Goal: Task Accomplishment & Management: Use online tool/utility

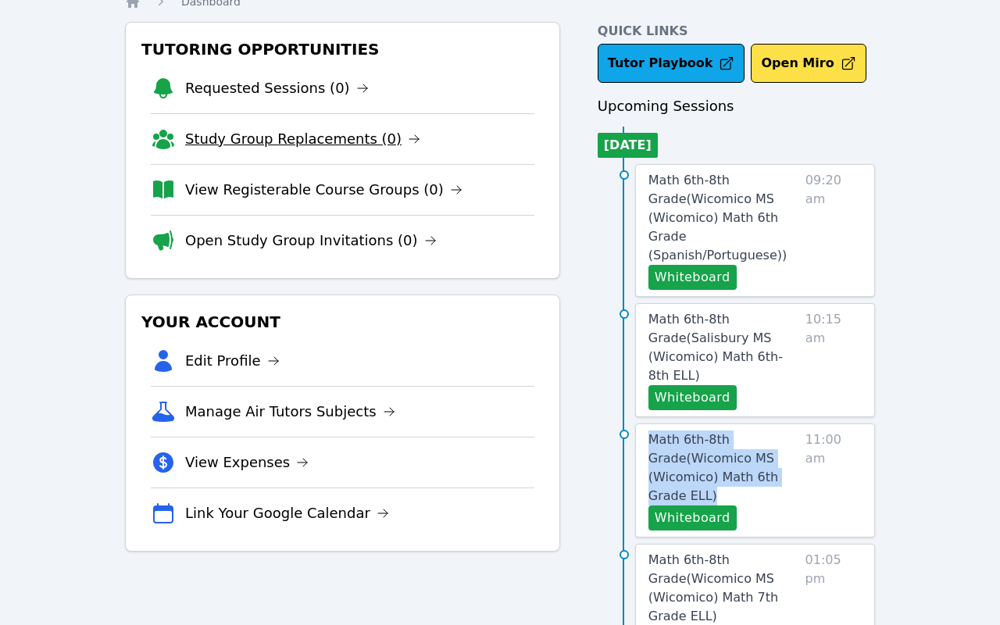
scroll to position [63, 0]
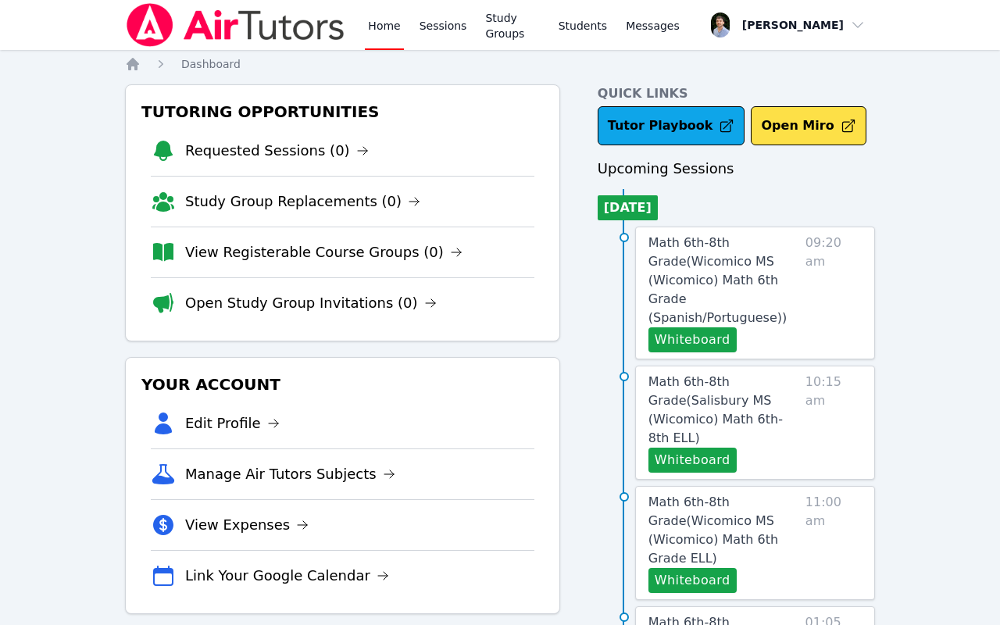
scroll to position [0, 0]
click at [449, 13] on link "Sessions" at bounding box center [443, 25] width 54 height 50
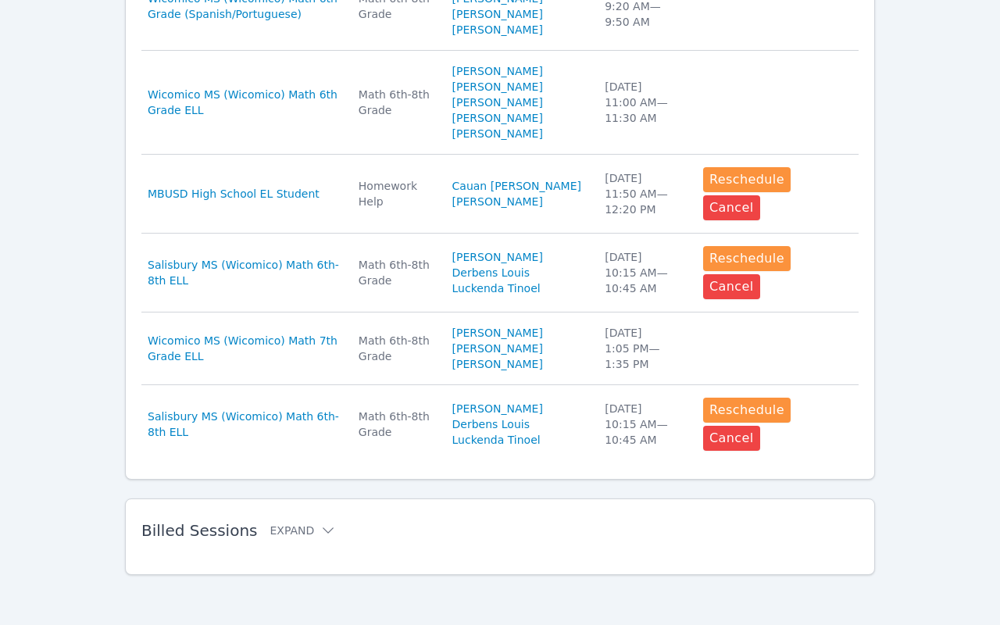
scroll to position [1119, 0]
click at [290, 527] on button "Expand" at bounding box center [303, 531] width 66 height 16
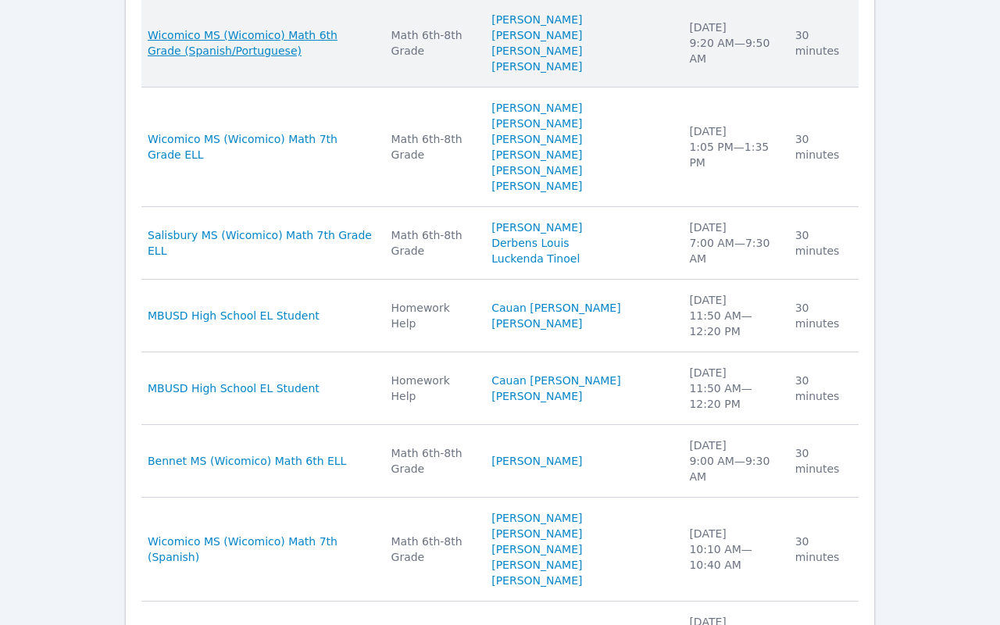
scroll to position [1761, 0]
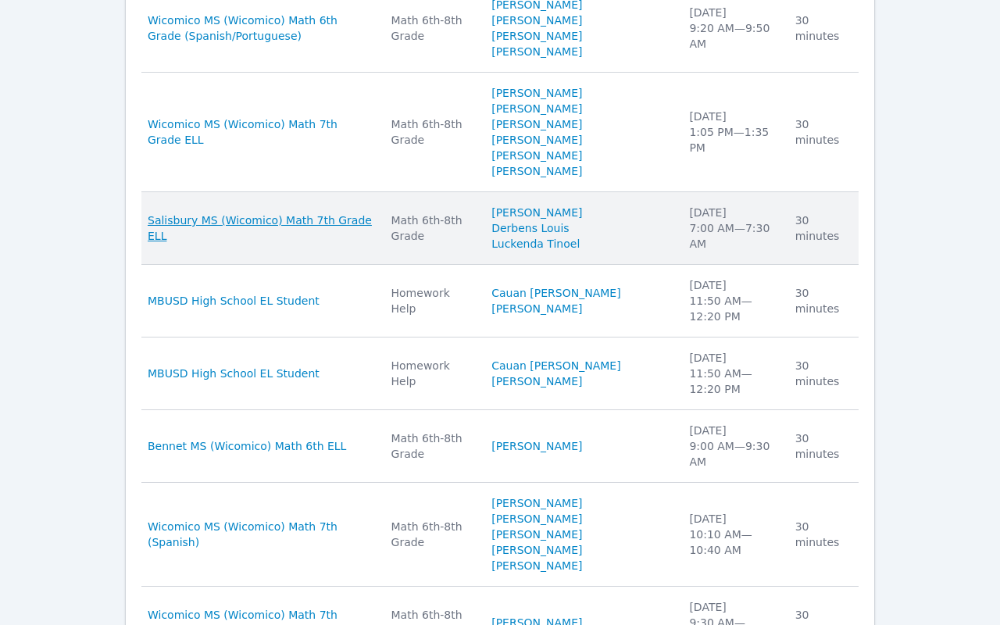
click at [306, 244] on span "Salisbury MS (Wicomico) Math 7th Grade ELL" at bounding box center [260, 228] width 225 height 31
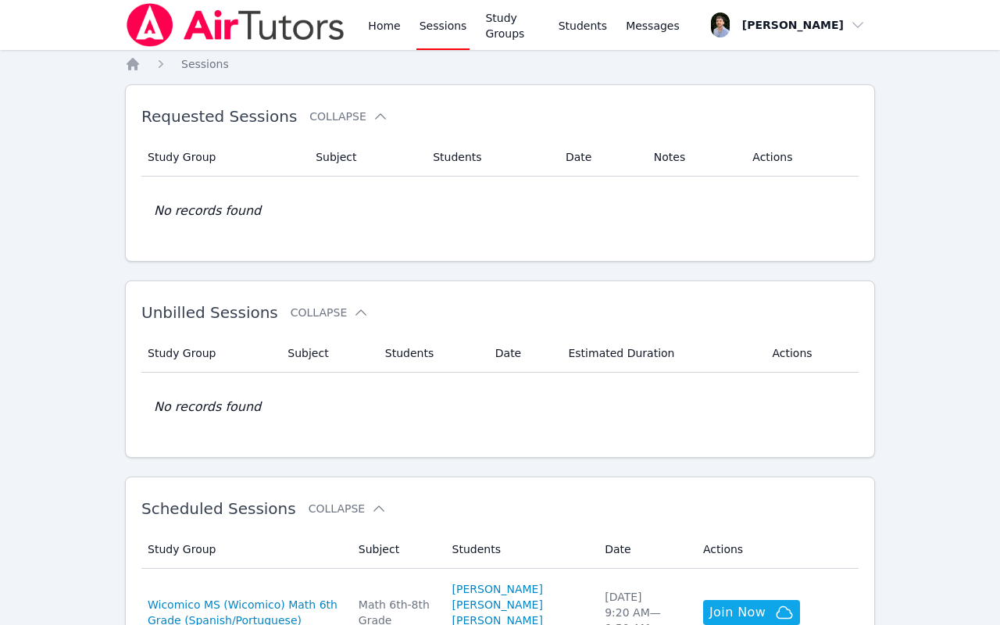
scroll to position [1119, 0]
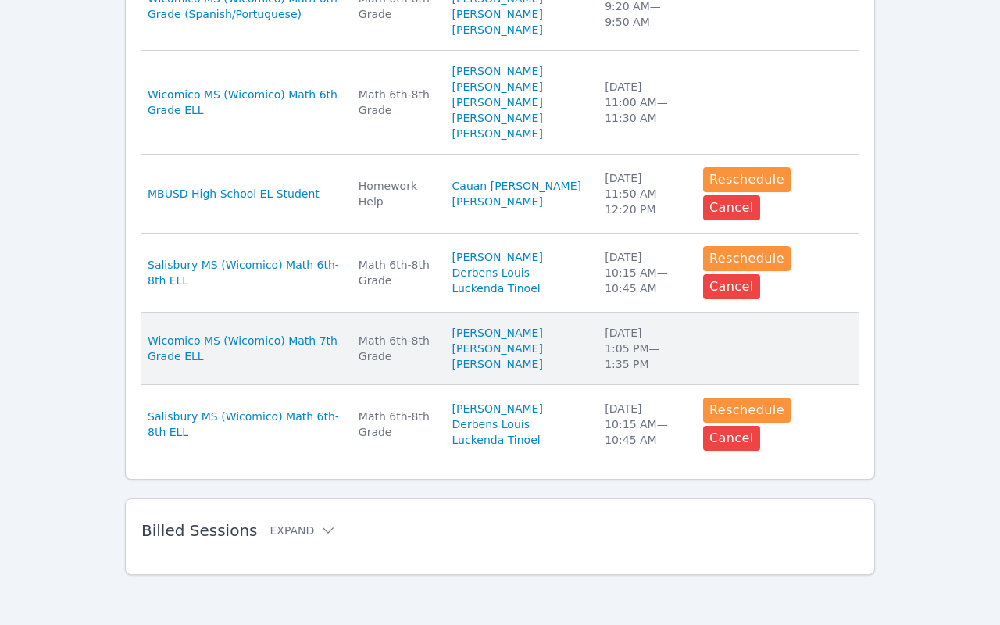
click at [776, 385] on td "Actions" at bounding box center [776, 349] width 165 height 73
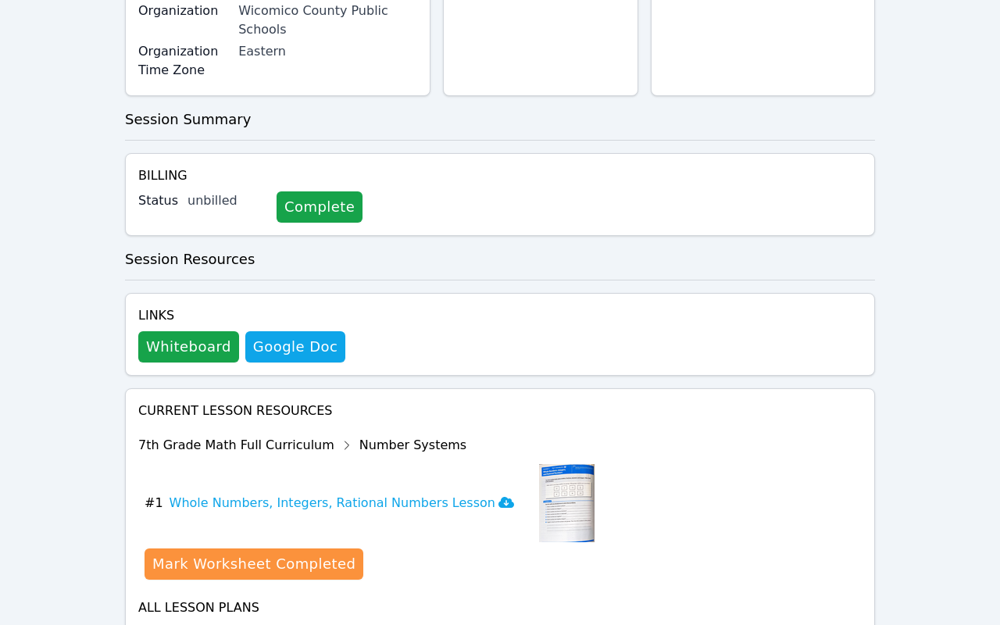
scroll to position [512, 0]
click at [452, 624] on h3 "7th Grade Math Full Curriculum Show Topics" at bounding box center [500, 635] width 724 height 22
click at [456, 624] on icon at bounding box center [464, 636] width 16 height 16
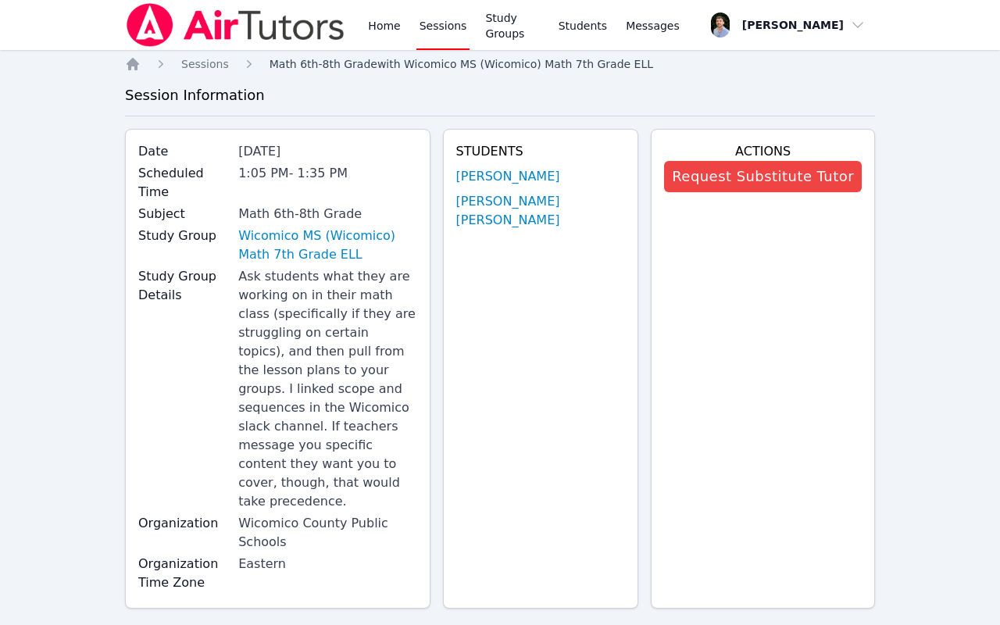
scroll to position [0, 0]
click at [810, 32] on span "button" at bounding box center [788, 25] width 164 height 34
click at [486, 30] on link "Study Groups" at bounding box center [512, 25] width 60 height 50
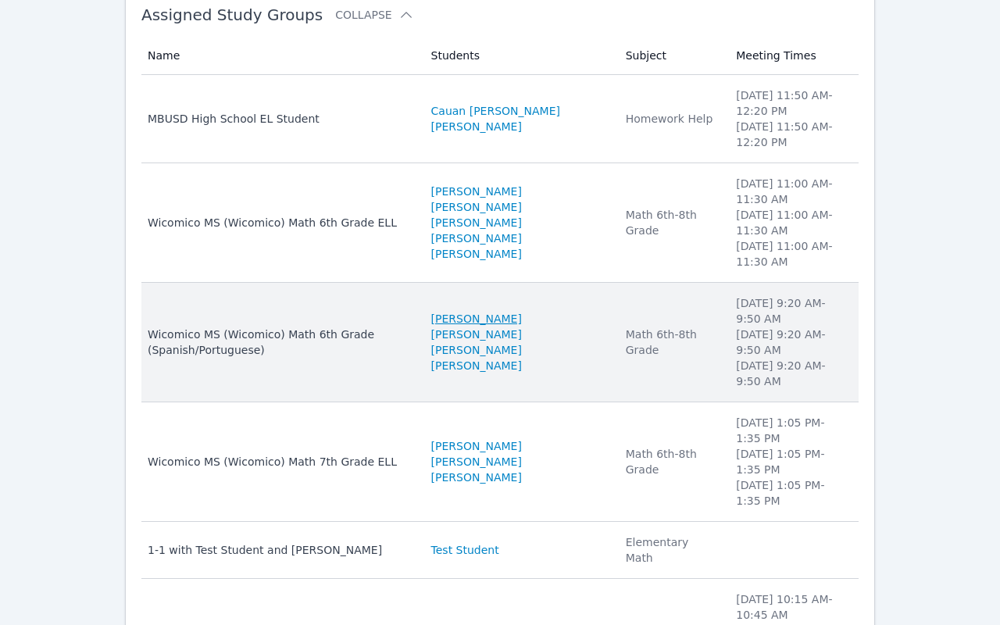
scroll to position [52, 0]
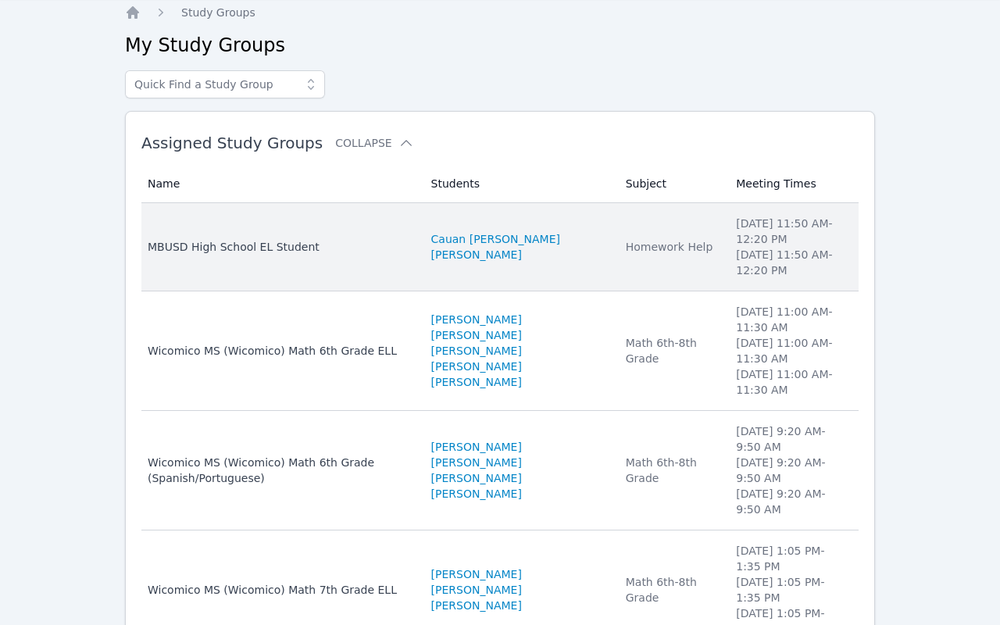
click at [324, 252] on div "MBUSD High School EL Student" at bounding box center [280, 247] width 265 height 16
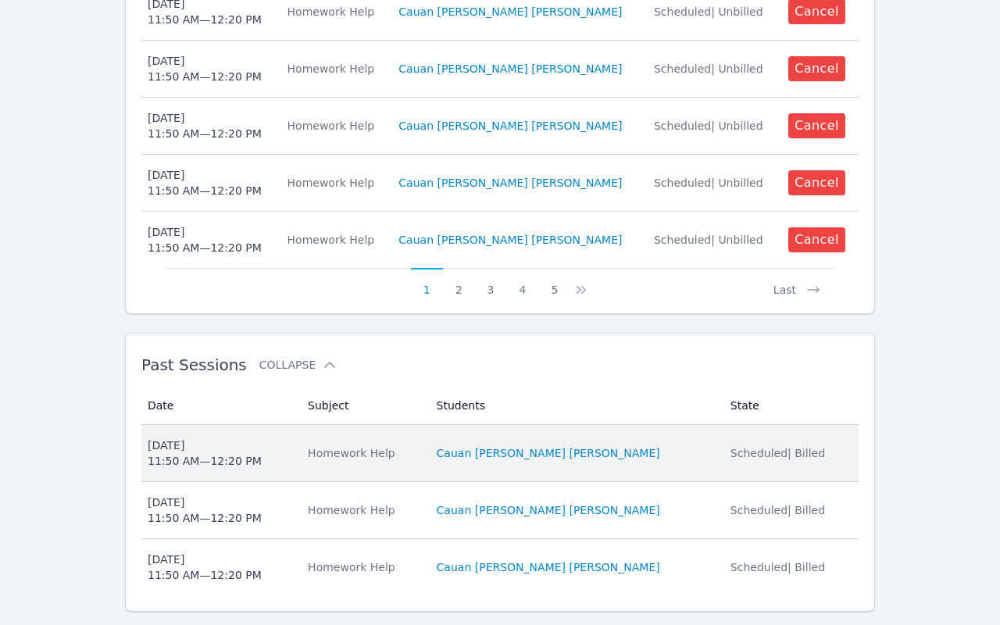
scroll to position [878, 0]
click at [761, 448] on span "Scheduled | Billed" at bounding box center [778, 454] width 95 height 13
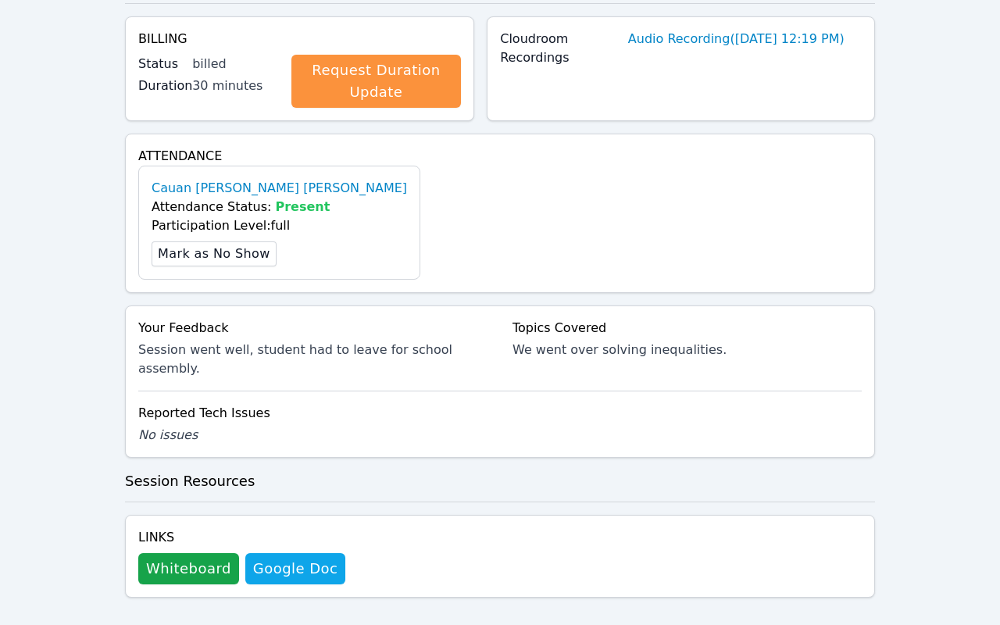
scroll to position [384, 0]
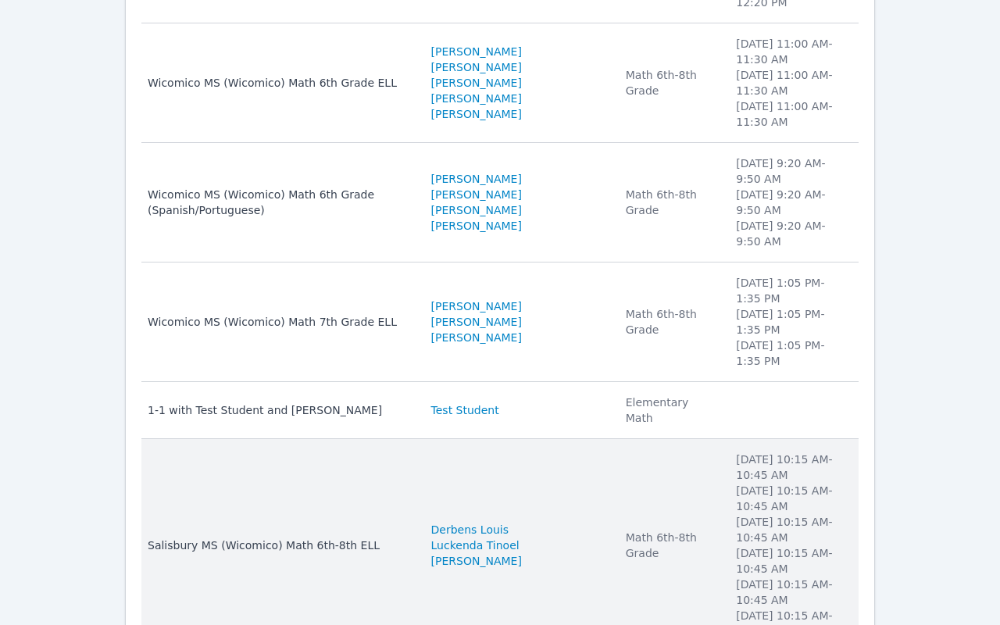
scroll to position [319, 0]
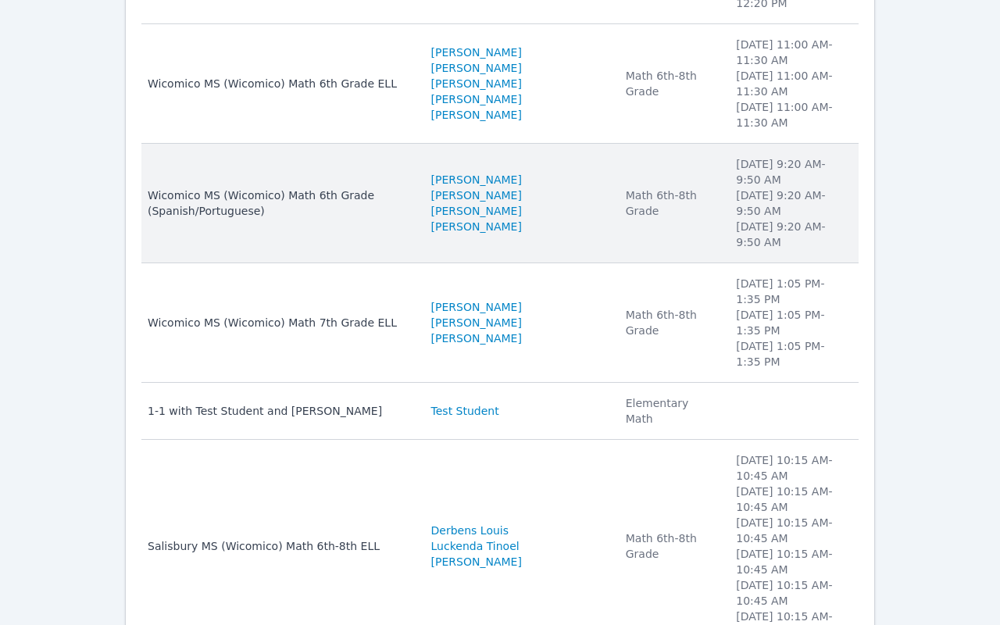
click at [626, 203] on div "Math 6th-8th Grade" at bounding box center [672, 203] width 92 height 31
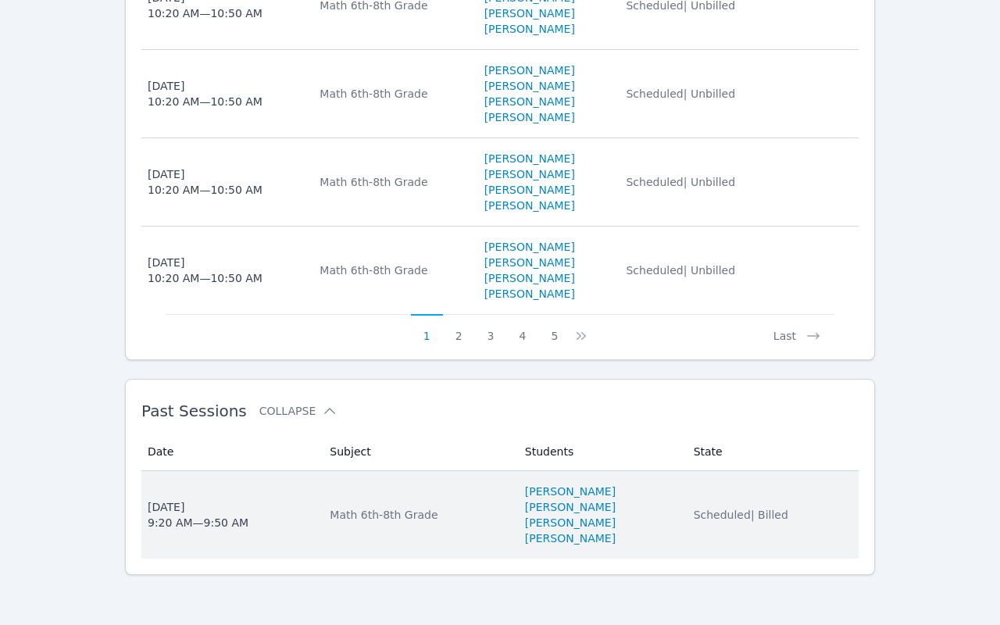
scroll to position [1332, 0]
click at [392, 511] on div "Math 6th-8th Grade" at bounding box center [418, 515] width 177 height 16
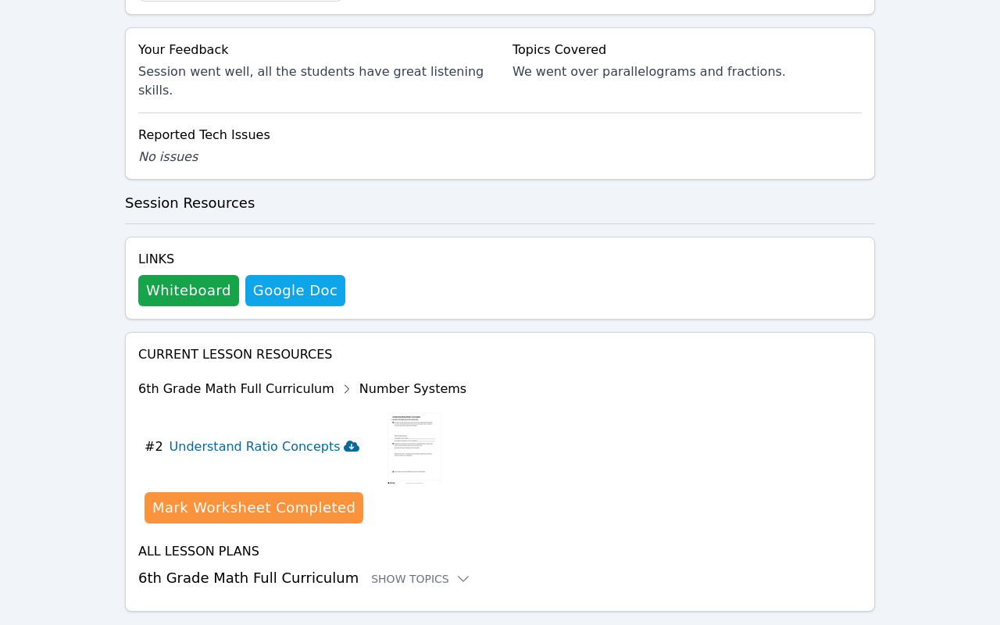
scroll to position [1010, 0]
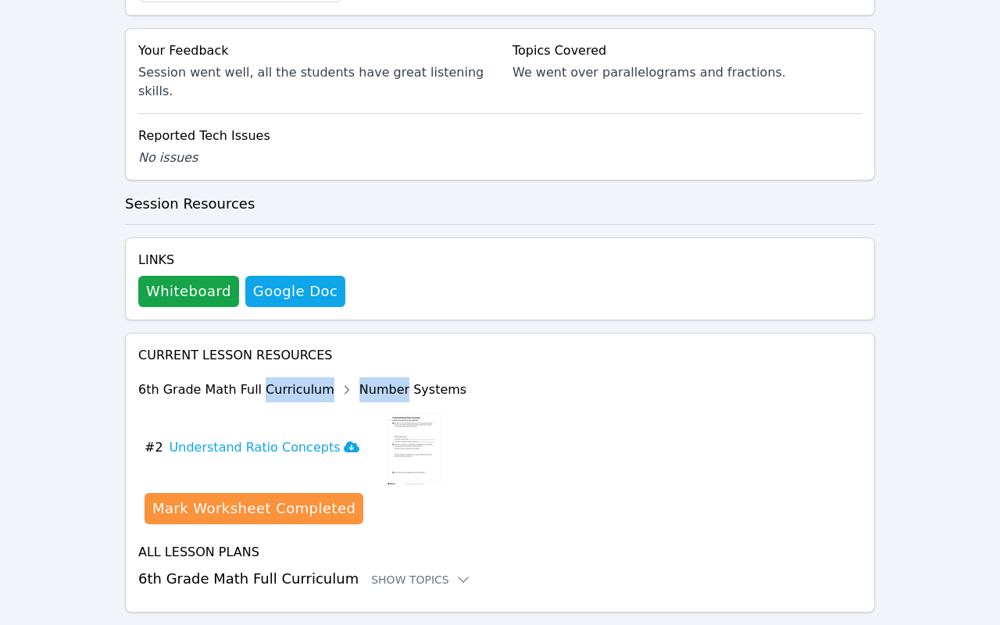
click at [391, 409] on img at bounding box center [414, 448] width 60 height 78
click at [407, 416] on img at bounding box center [414, 448] width 60 height 78
click at [266, 377] on div "6th Grade Math Full Curriculum Number Systems" at bounding box center [302, 389] width 328 height 25
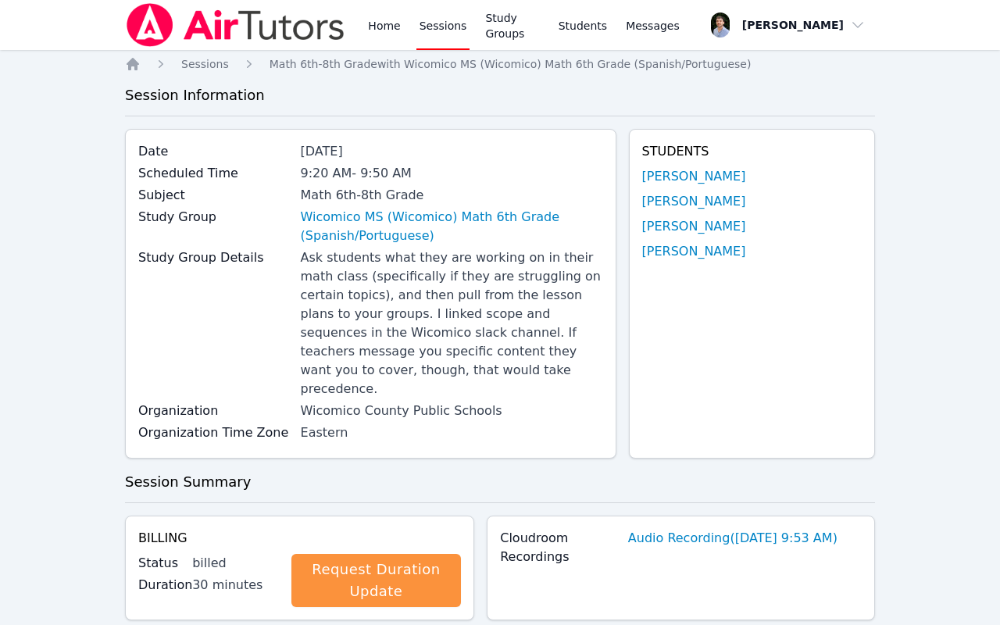
scroll to position [0, 0]
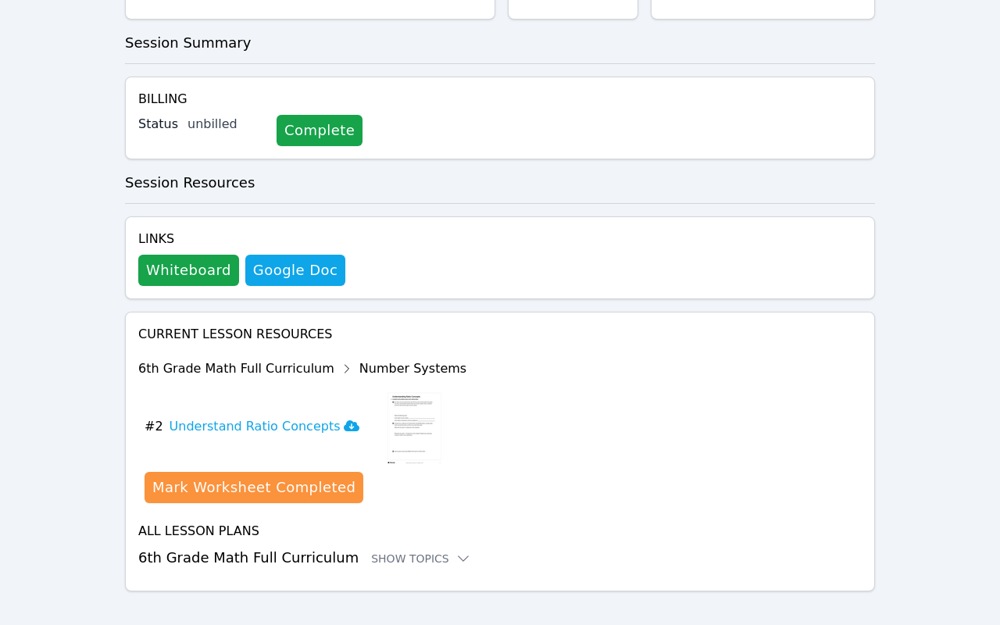
scroll to position [512, 0]
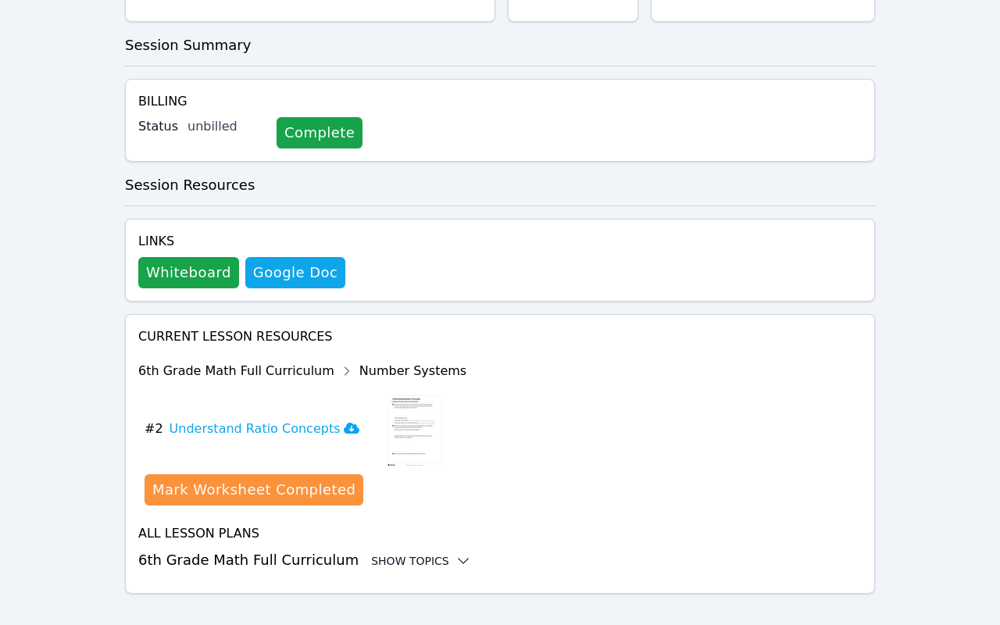
click at [416, 553] on div "Show Topics" at bounding box center [421, 561] width 100 height 16
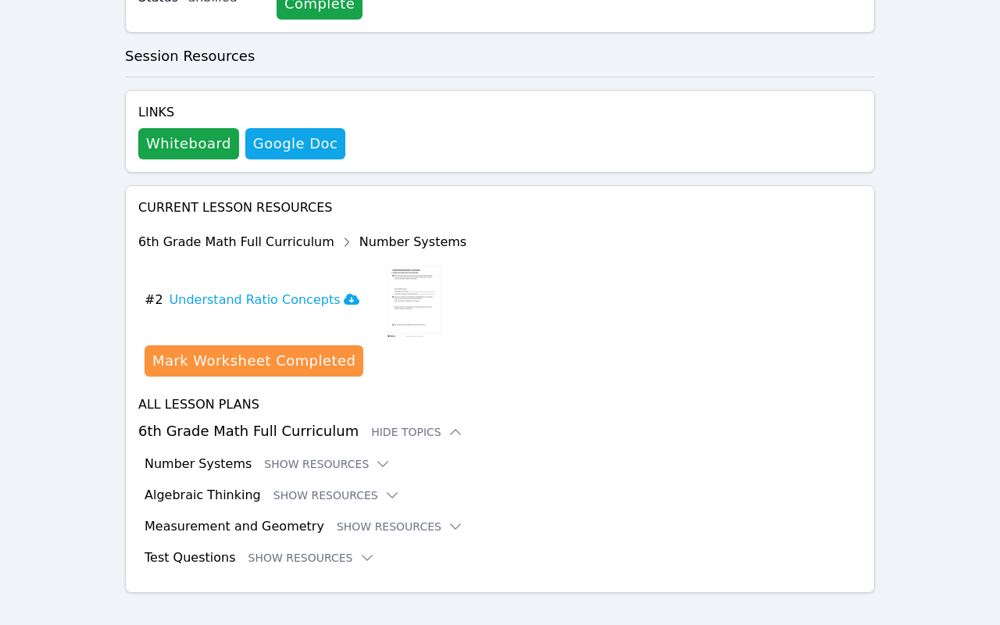
scroll to position [640, 0]
click at [350, 457] on button "Show Resources" at bounding box center [327, 465] width 127 height 16
click at [375, 457] on icon at bounding box center [383, 465] width 16 height 16
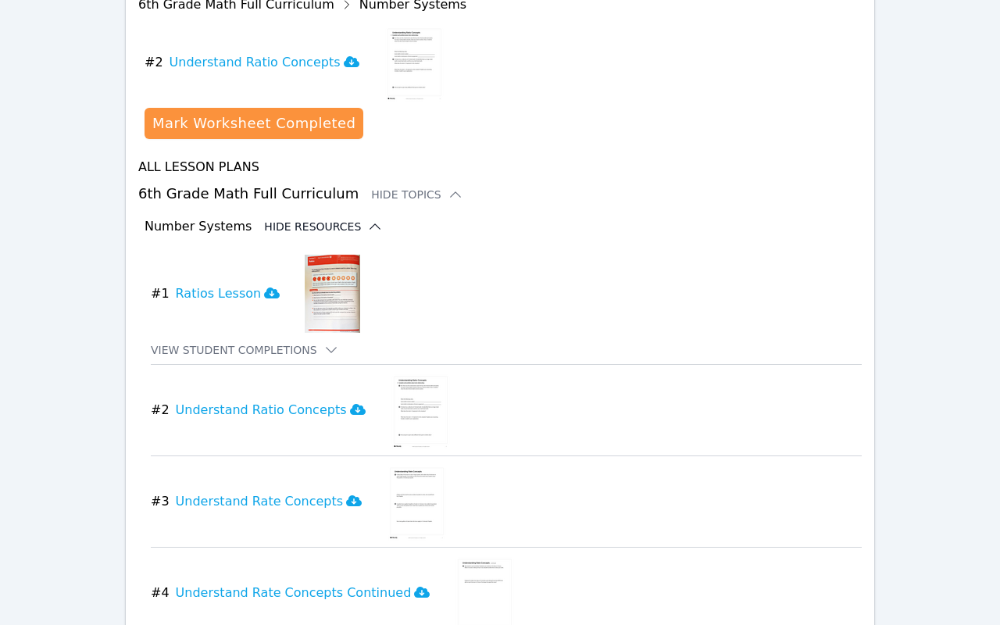
scroll to position [933, 0]
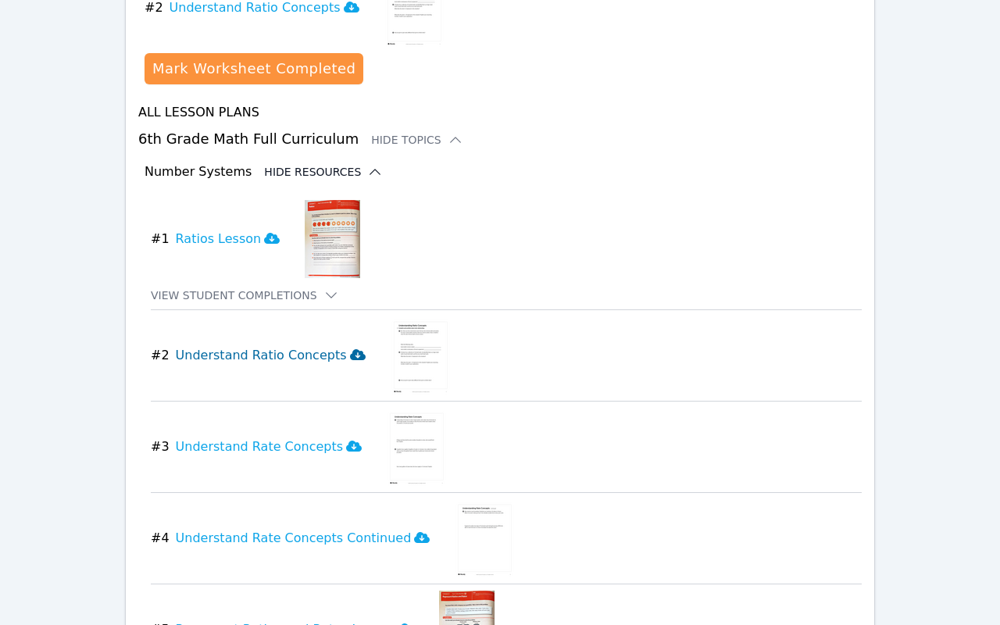
click at [256, 346] on h3 "Understand Ratio Concepts" at bounding box center [271, 355] width 190 height 19
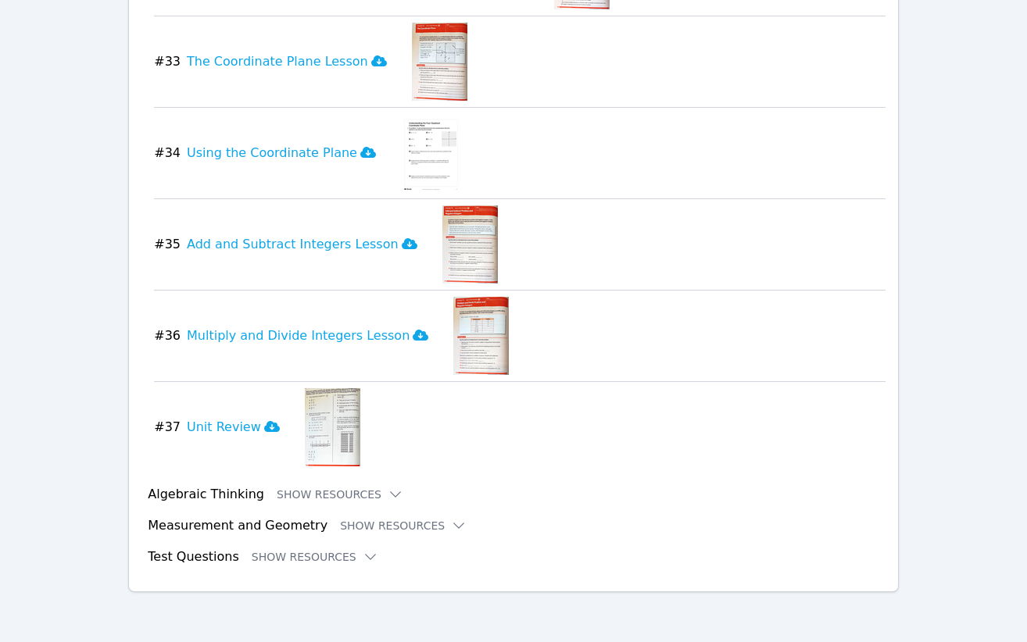
scroll to position [4042, 0]
click at [359, 493] on button "Show Resources" at bounding box center [340, 496] width 127 height 16
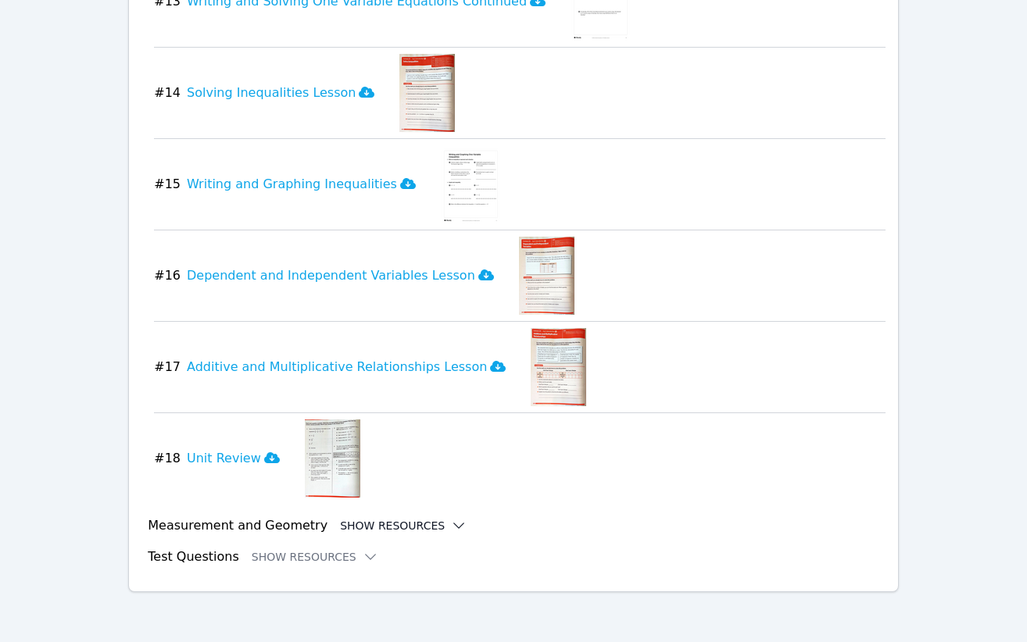
scroll to position [5699, 0]
click at [451, 519] on icon at bounding box center [459, 527] width 16 height 16
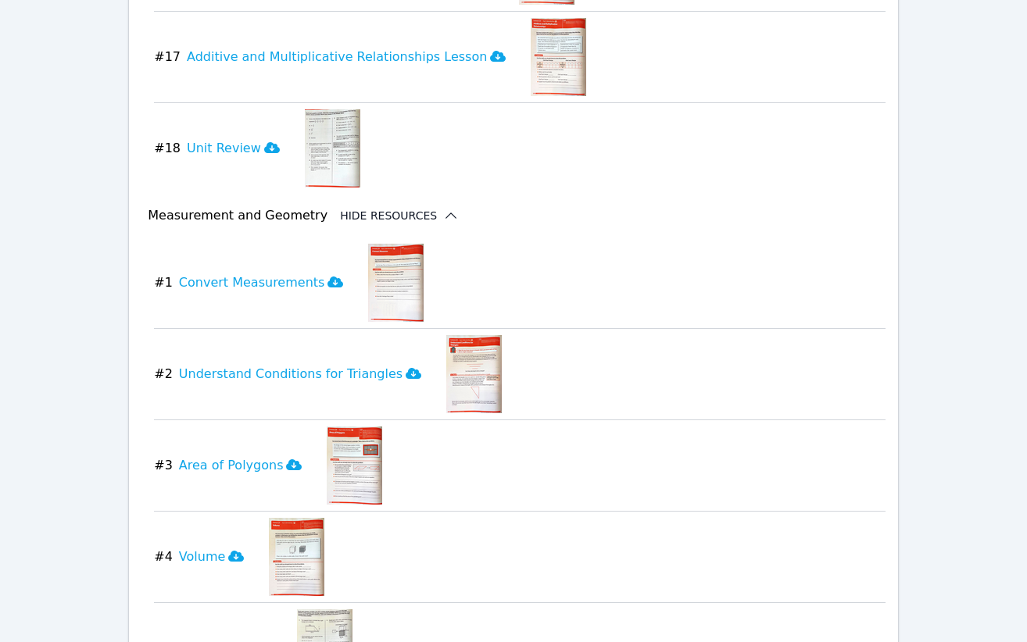
scroll to position [6221, 0]
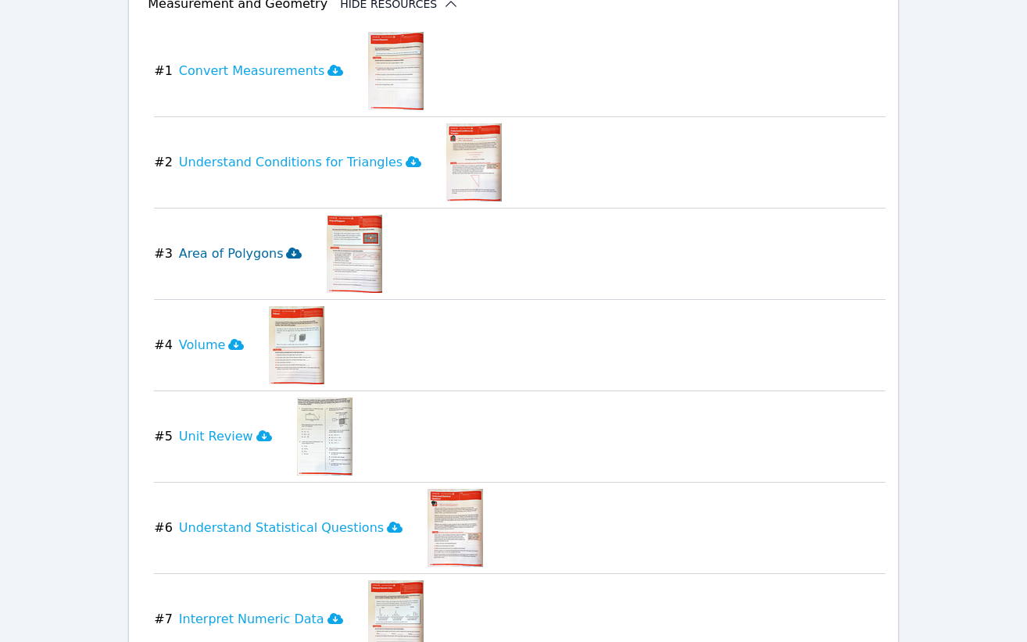
click at [266, 249] on h3 "Area of Polygons" at bounding box center [240, 254] width 123 height 19
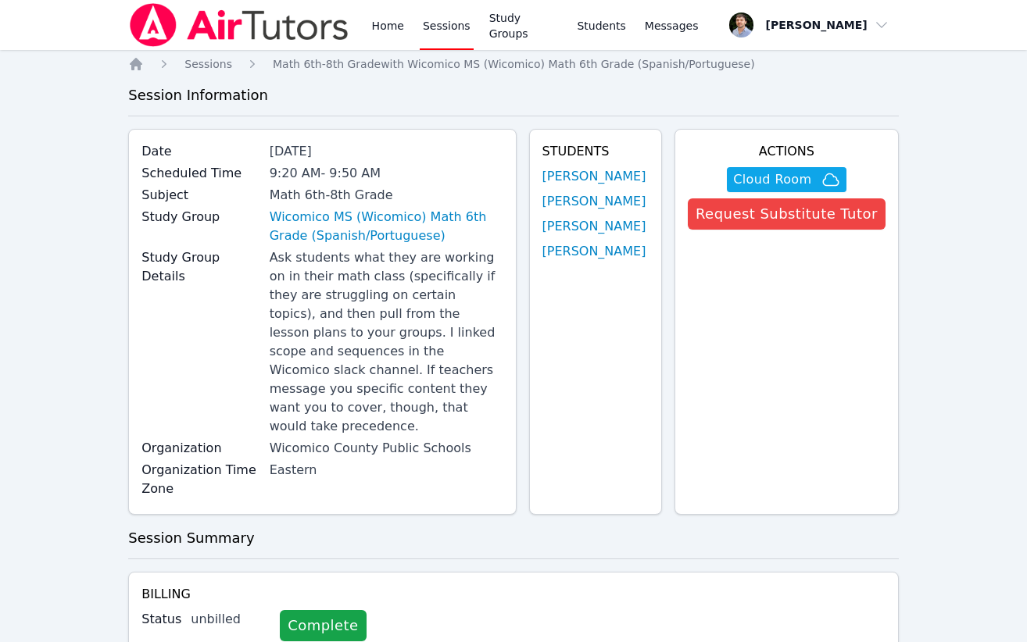
scroll to position [0, 0]
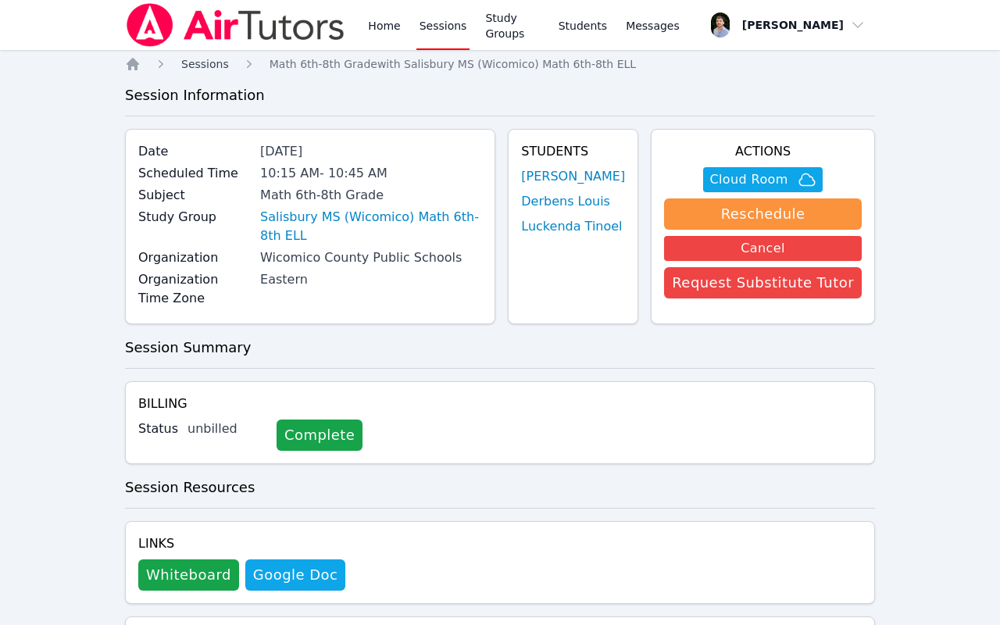
click at [199, 63] on span "Sessions" at bounding box center [205, 64] width 48 height 13
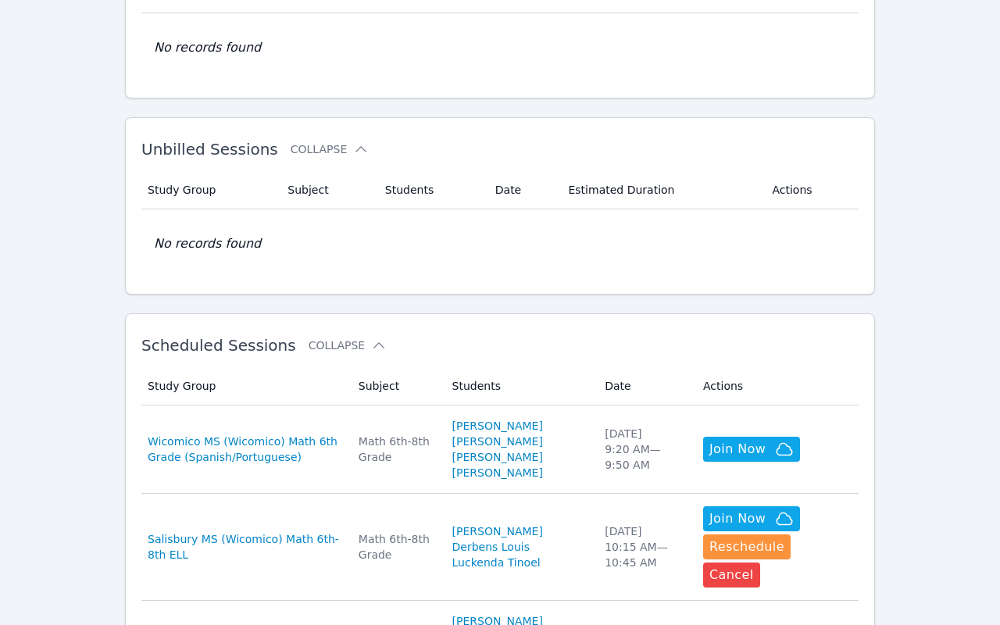
scroll to position [409, 0]
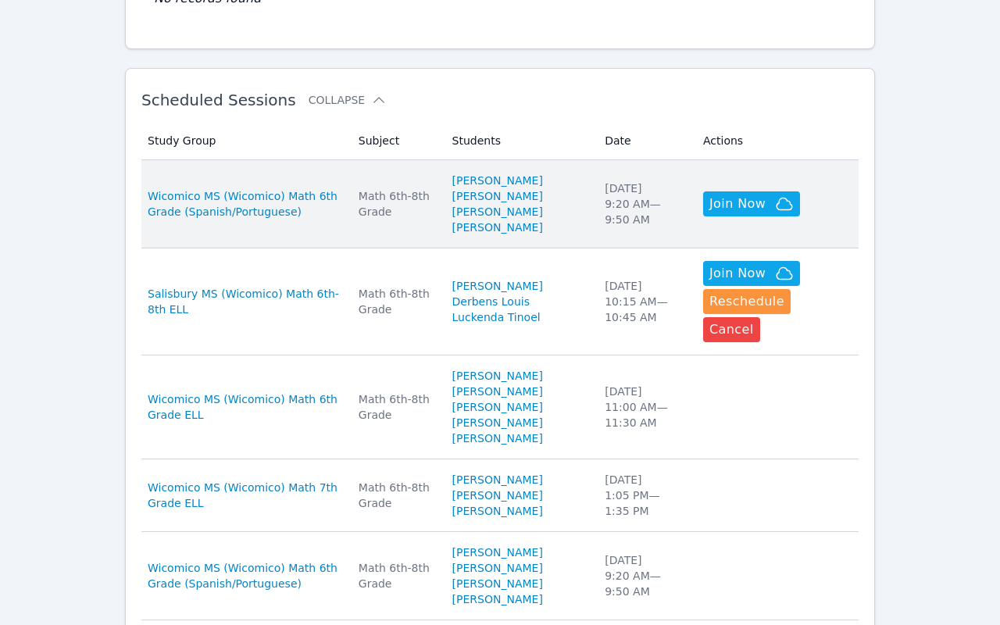
click at [642, 227] on div "Wed Sep 17 9:20 AM — 9:50 AM" at bounding box center [645, 204] width 80 height 47
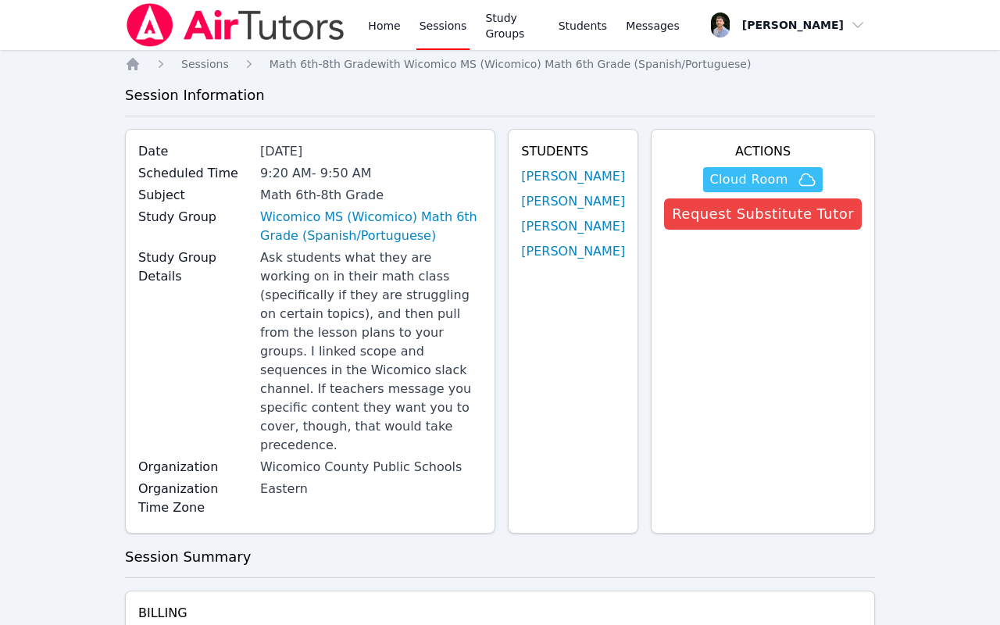
click at [754, 181] on span "Cloud Room" at bounding box center [749, 179] width 78 height 19
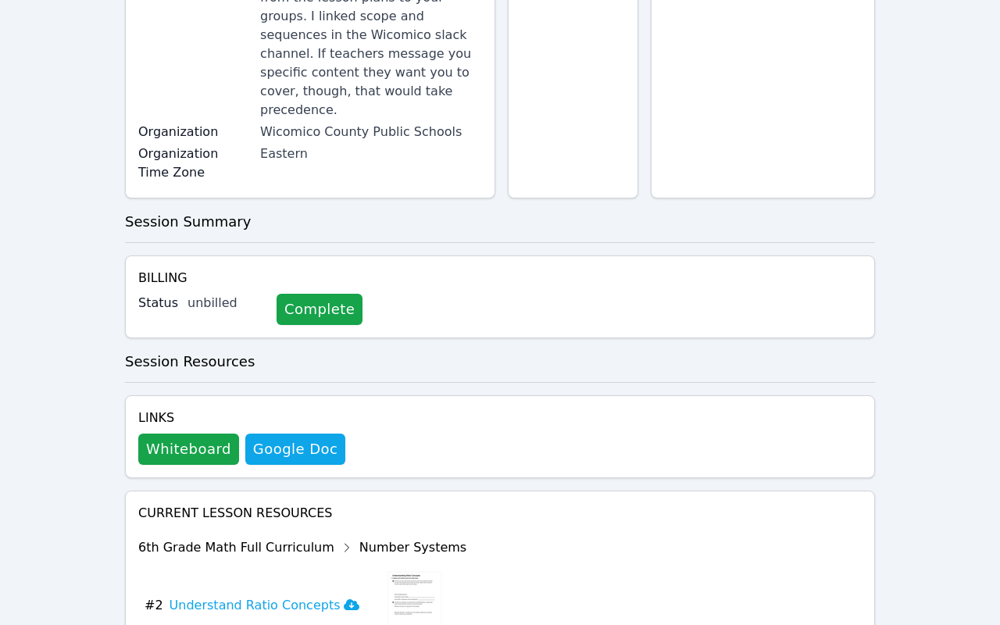
scroll to position [481, 0]
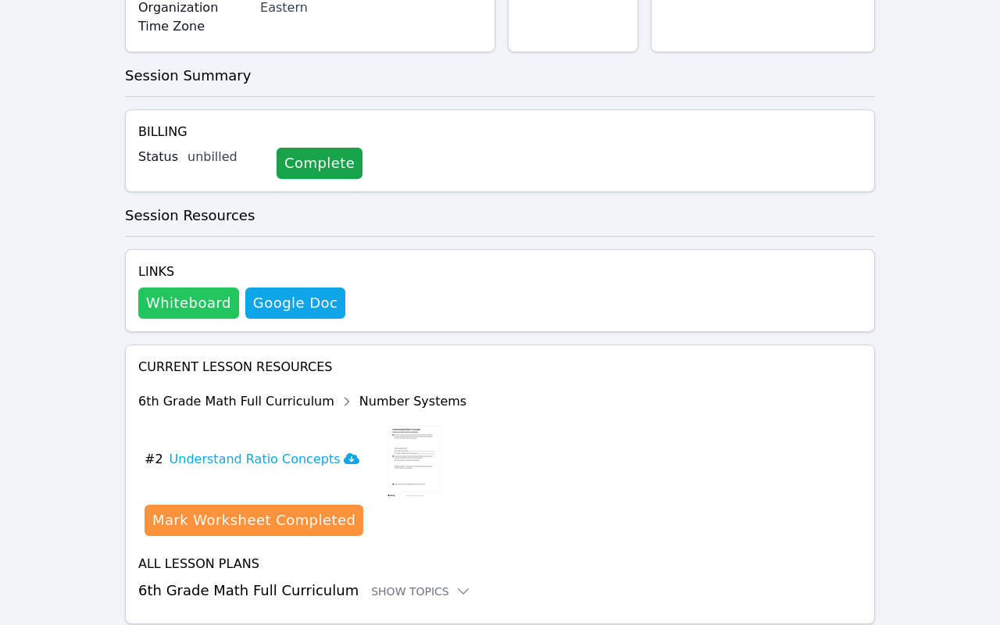
click at [220, 294] on button "Whiteboard" at bounding box center [188, 303] width 101 height 31
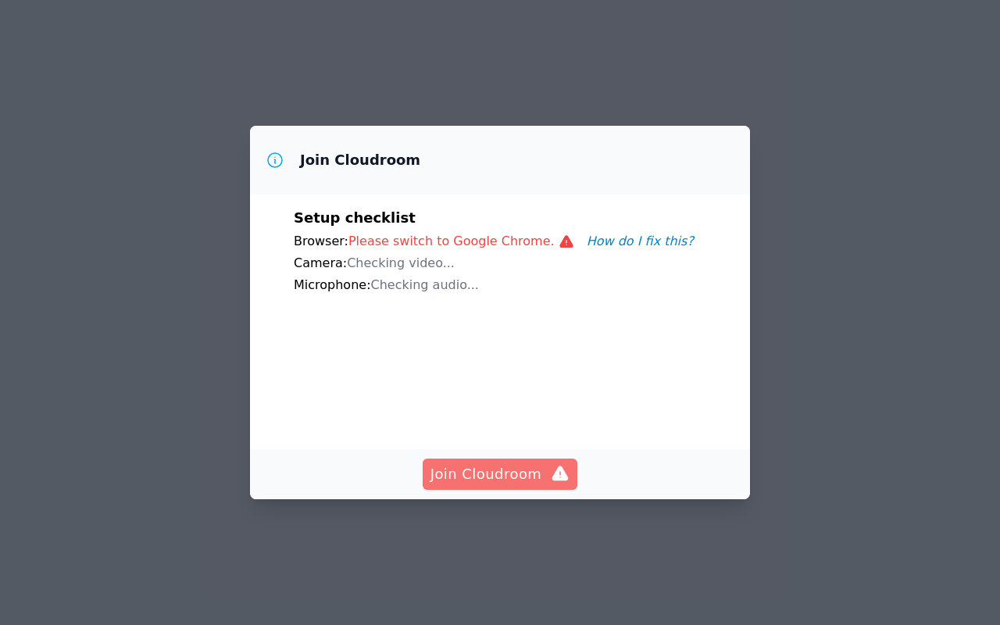
click at [526, 463] on span "Join Cloudroom" at bounding box center [501, 474] width 140 height 22
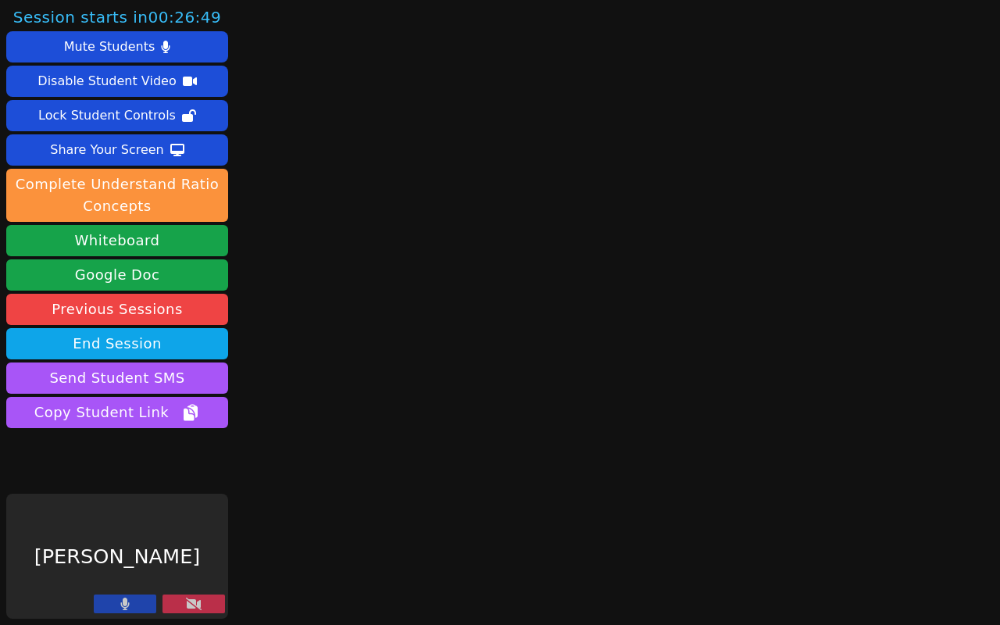
click at [142, 613] on button at bounding box center [125, 604] width 63 height 19
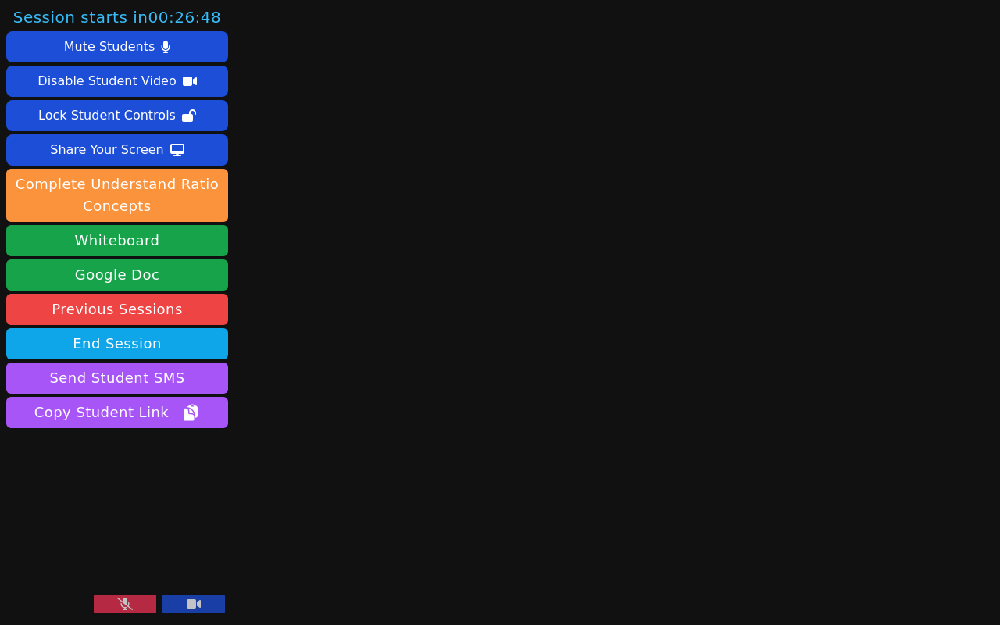
click at [195, 602] on icon at bounding box center [194, 603] width 14 height 9
